Goal: Task Accomplishment & Management: Use online tool/utility

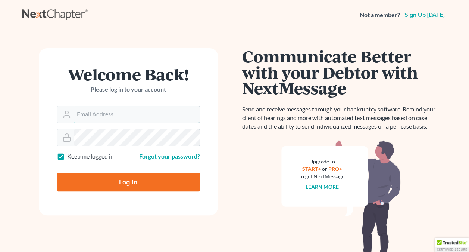
type input "[PERSON_NAME][EMAIL_ADDRESS][DOMAIN_NAME]"
click at [105, 180] on input "Log In" at bounding box center [128, 181] width 143 height 19
type input "Thinking..."
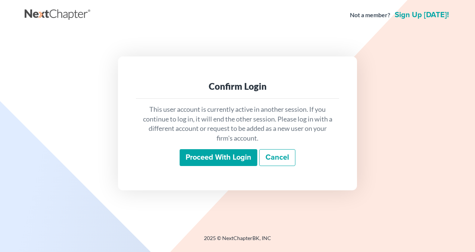
click at [228, 156] on input "Proceed with login" at bounding box center [219, 157] width 78 height 17
